Goal: Navigation & Orientation: Find specific page/section

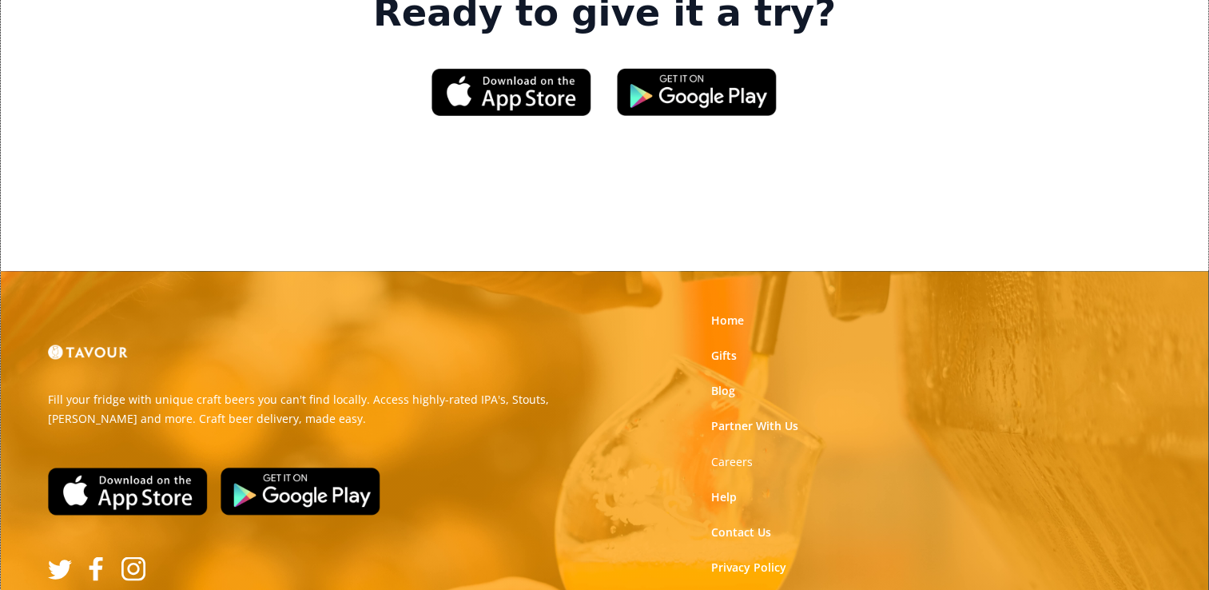
scroll to position [2590, 0]
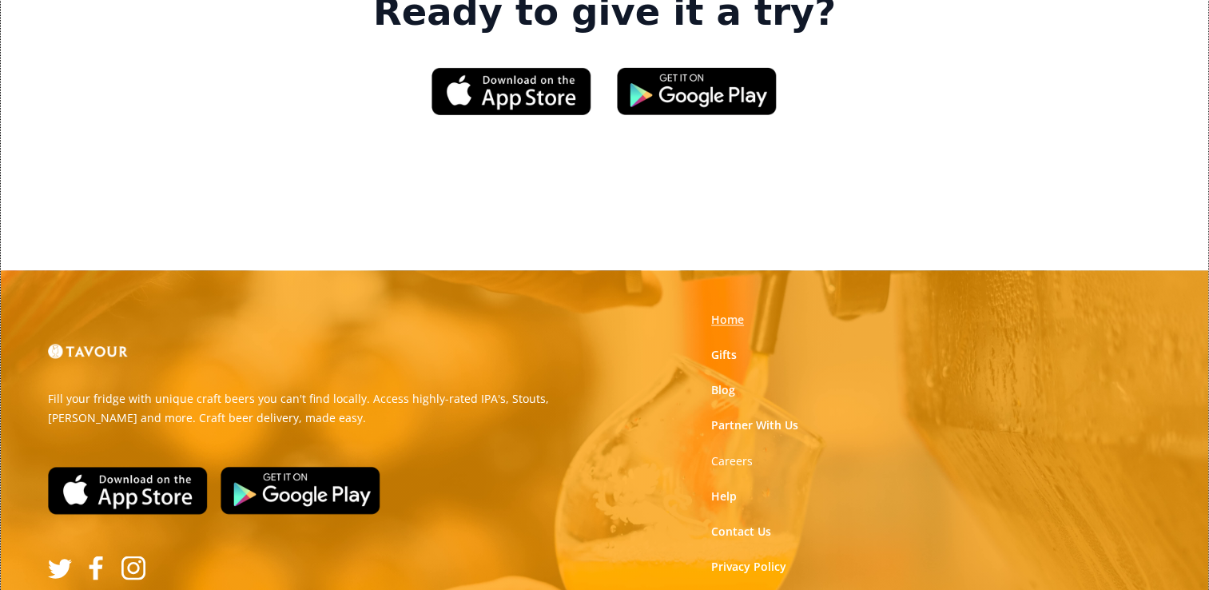
click at [729, 312] on link "Home" at bounding box center [727, 320] width 33 height 16
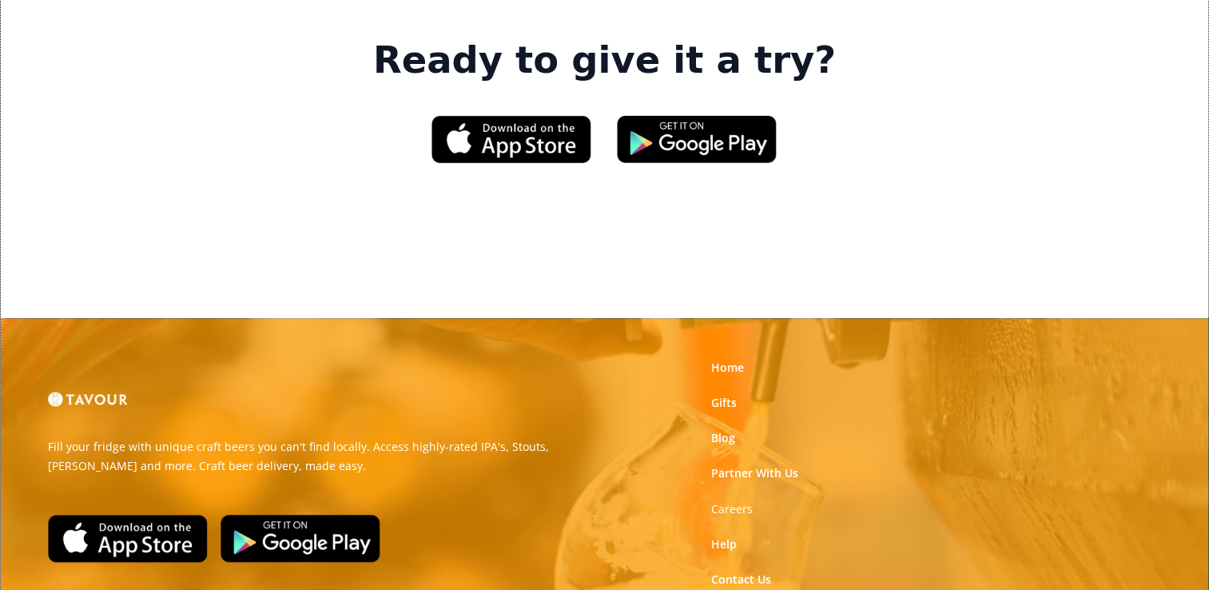
scroll to position [2545, 0]
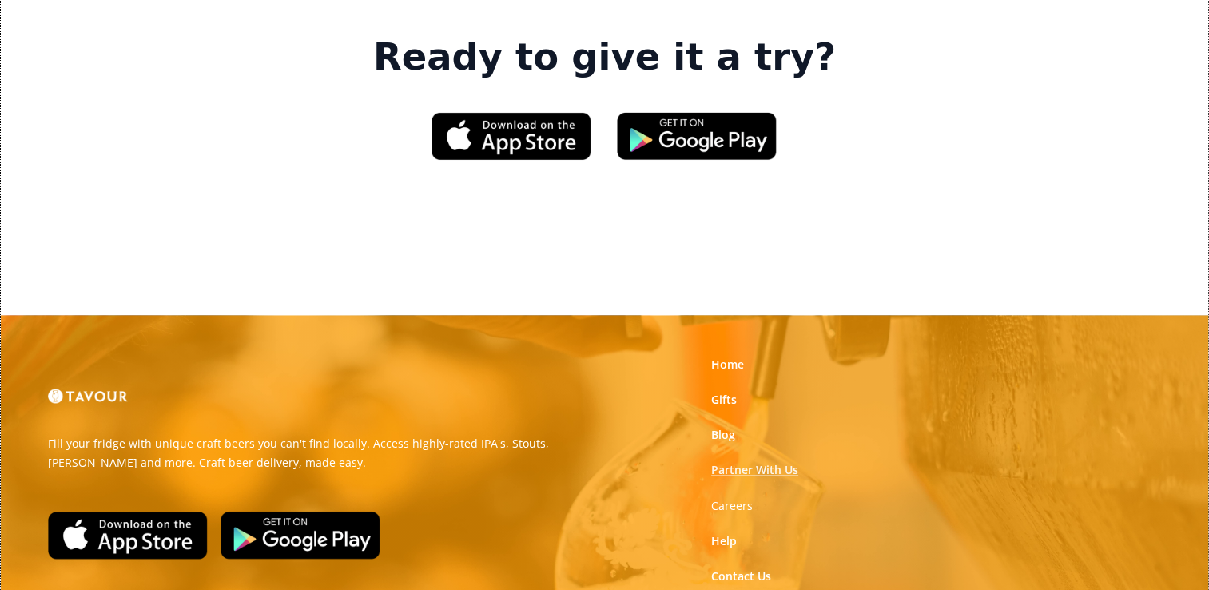
click at [732, 462] on link "Partner With Us" at bounding box center [754, 470] width 87 height 16
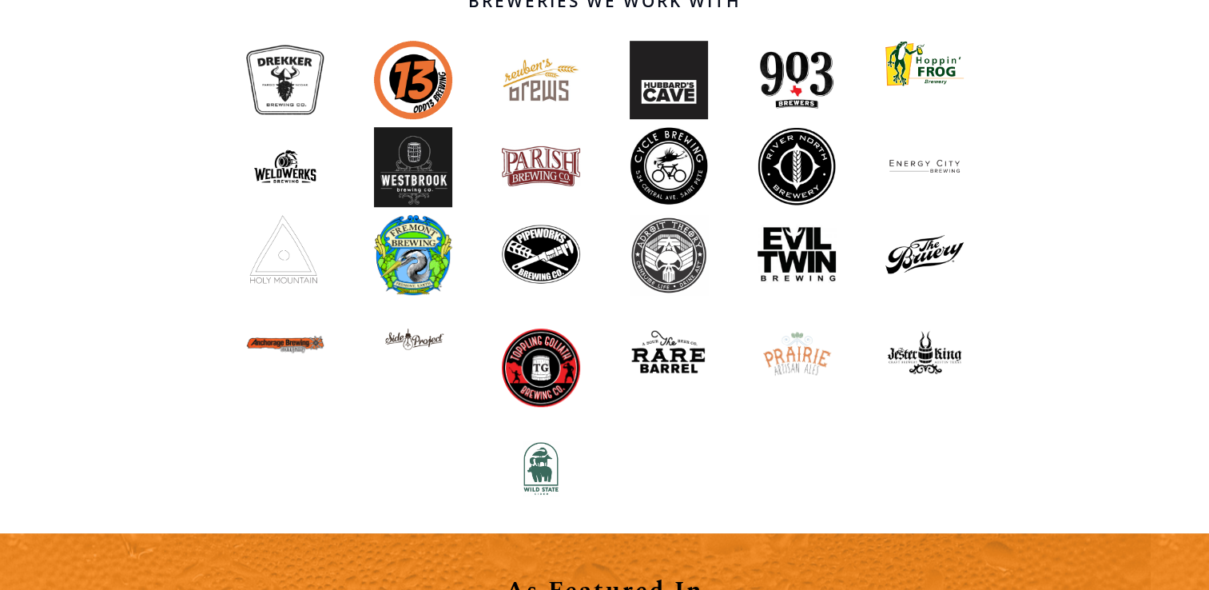
scroll to position [1515, 0]
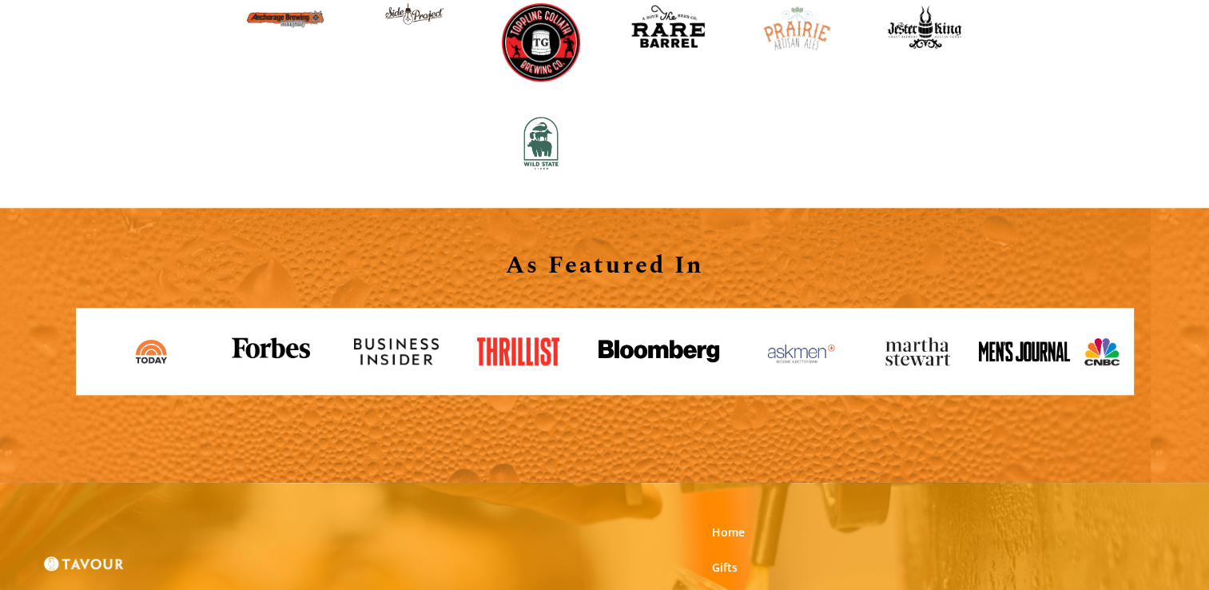
click at [142, 352] on img at bounding box center [152, 351] width 74 height 28
click at [274, 352] on img at bounding box center [271, 351] width 90 height 28
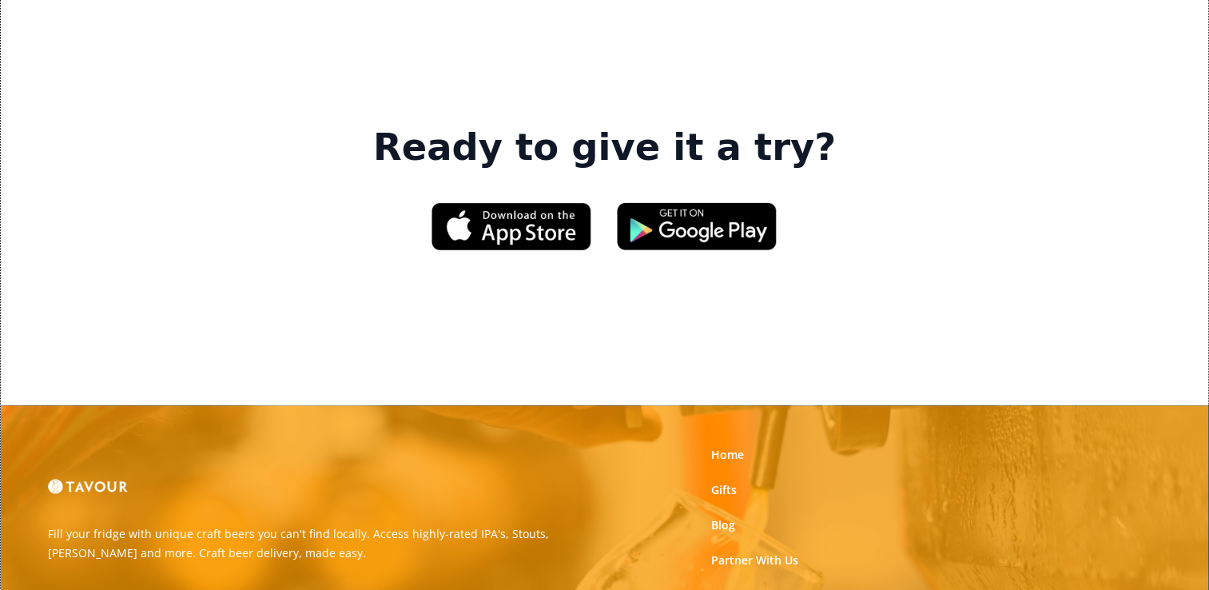
scroll to position [2455, 0]
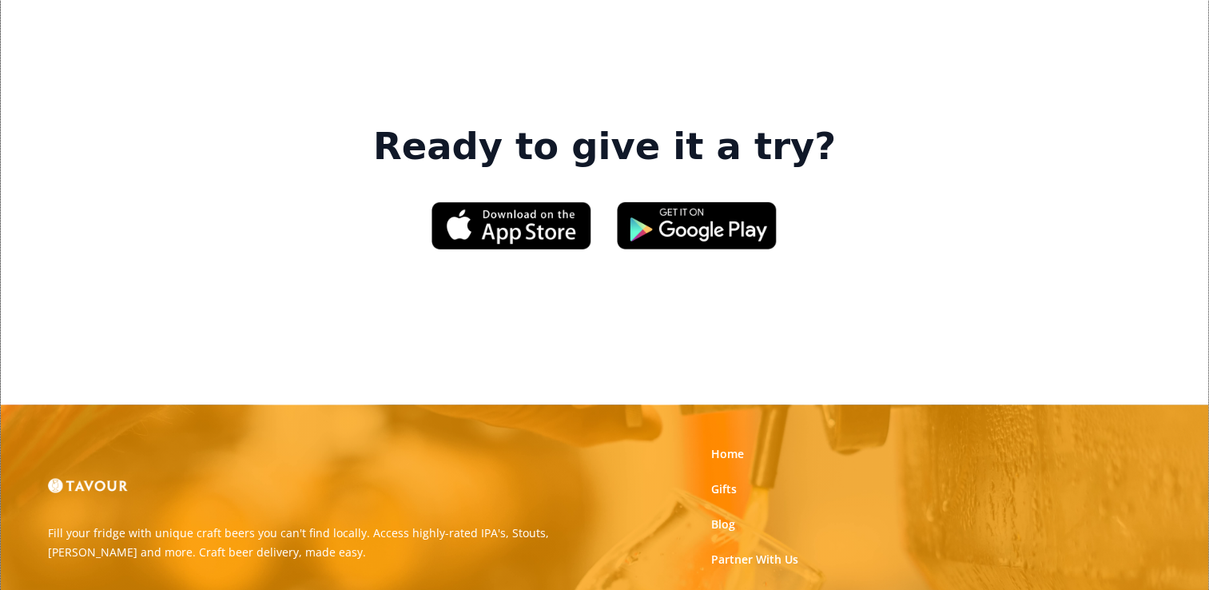
click at [734, 587] on strong "Careers" at bounding box center [732, 594] width 42 height 15
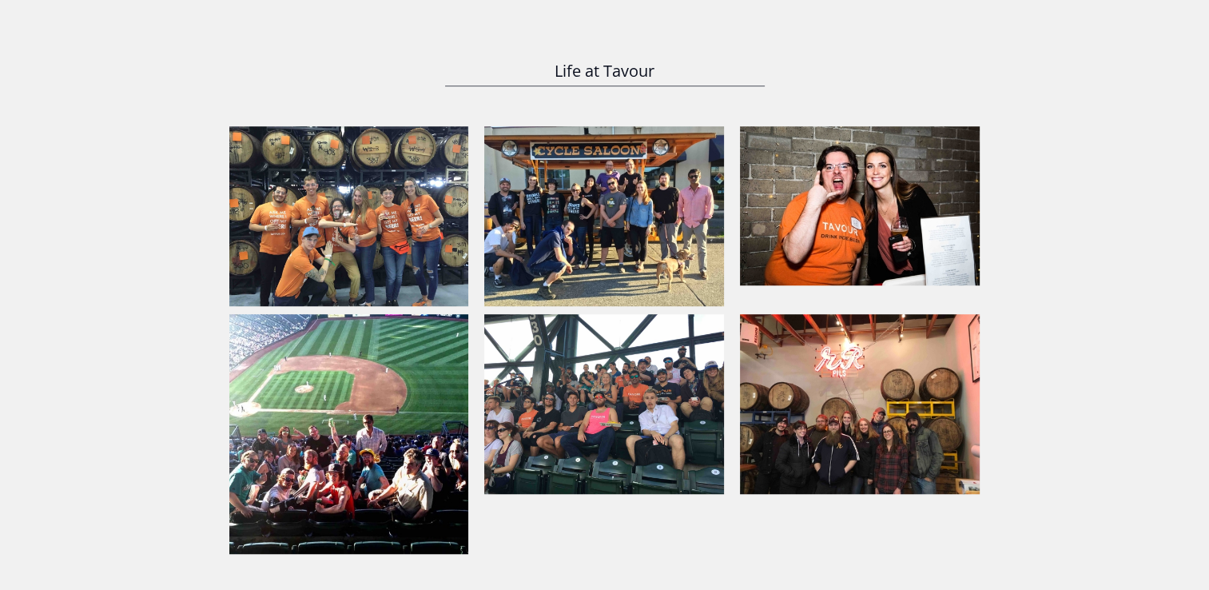
scroll to position [1147, 0]
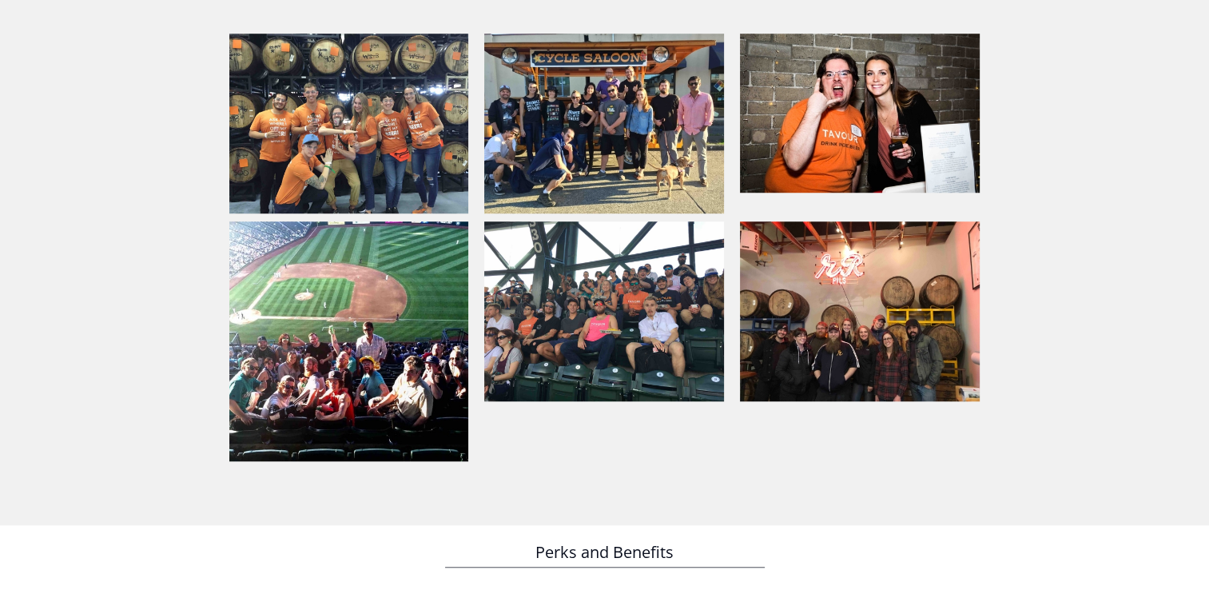
click at [363, 88] on img at bounding box center [349, 124] width 240 height 180
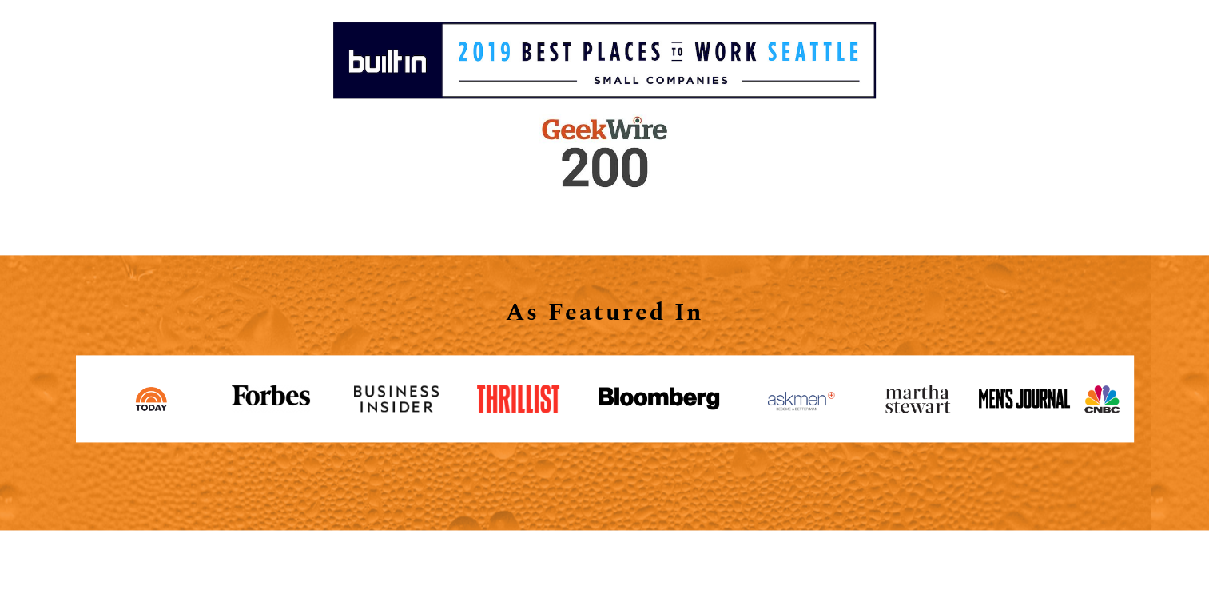
scroll to position [2134, 0]
